Goal: Task Accomplishment & Management: Use online tool/utility

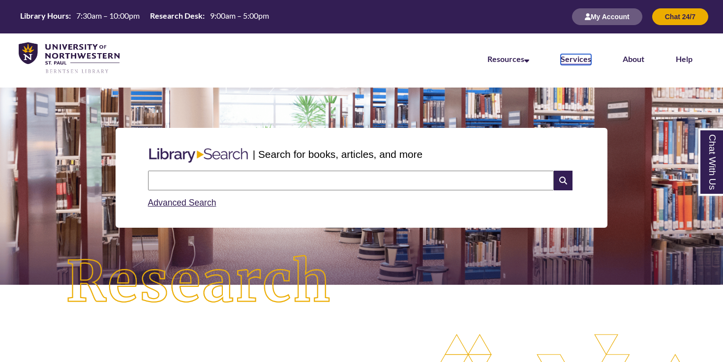
click at [586, 61] on link "Services" at bounding box center [576, 59] width 31 height 11
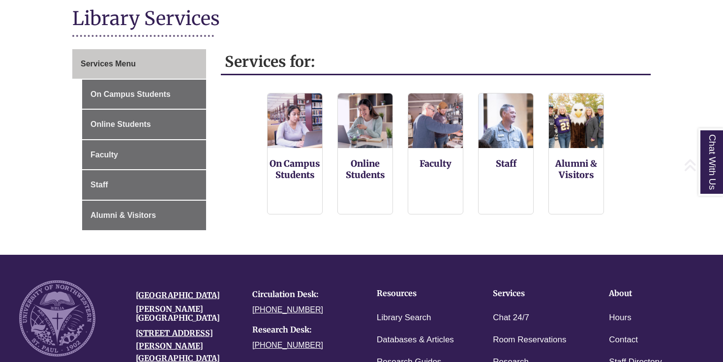
scroll to position [126, 0]
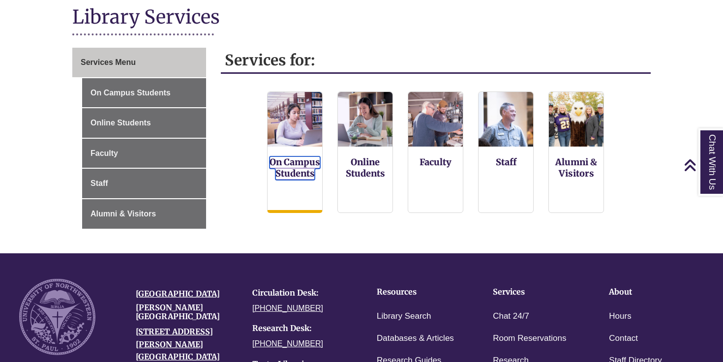
click at [292, 174] on link "On Campus Students" at bounding box center [295, 168] width 51 height 24
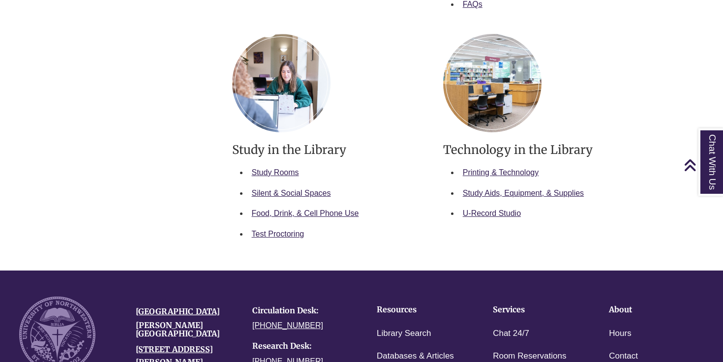
scroll to position [529, 0]
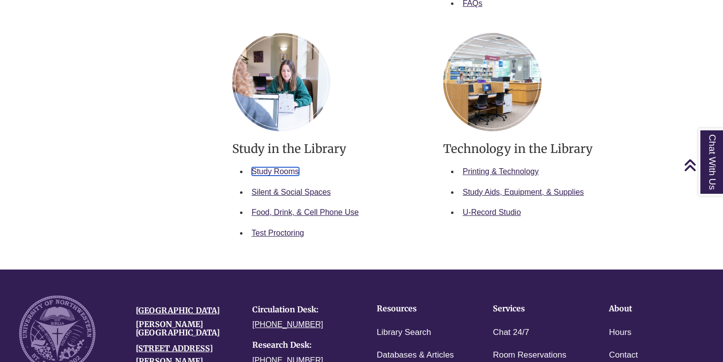
click at [286, 174] on link "Study Rooms" at bounding box center [275, 171] width 47 height 8
